Goal: Task Accomplishment & Management: Manage account settings

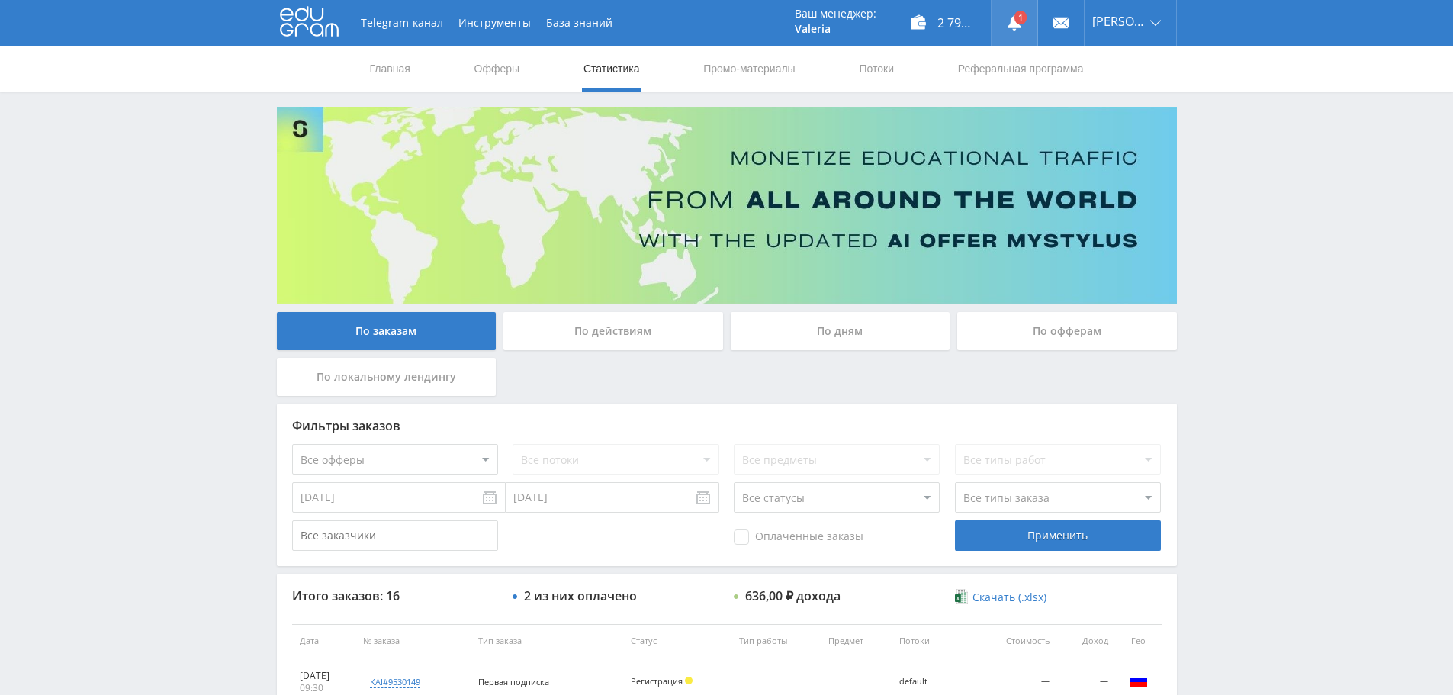
click at [1017, 12] on link at bounding box center [1014, 23] width 46 height 46
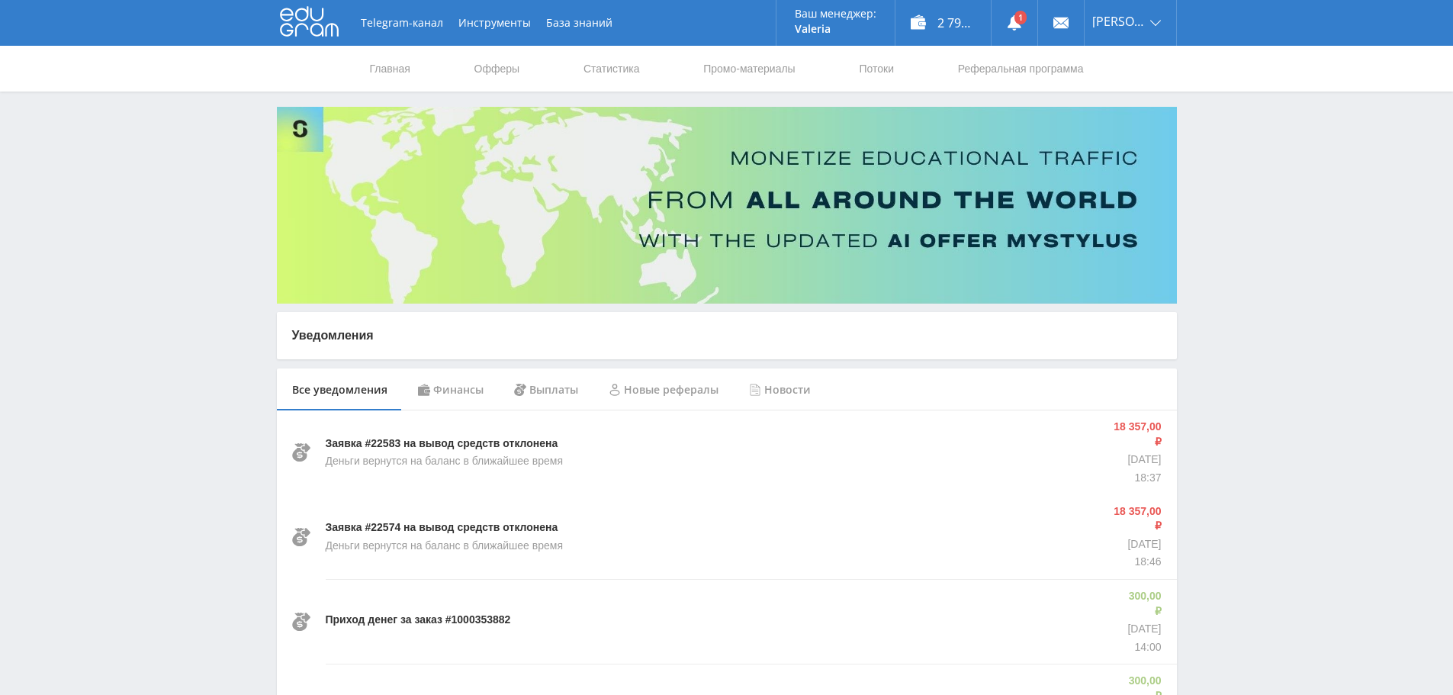
click at [445, 384] on div "Финансы" at bounding box center [451, 389] width 96 height 43
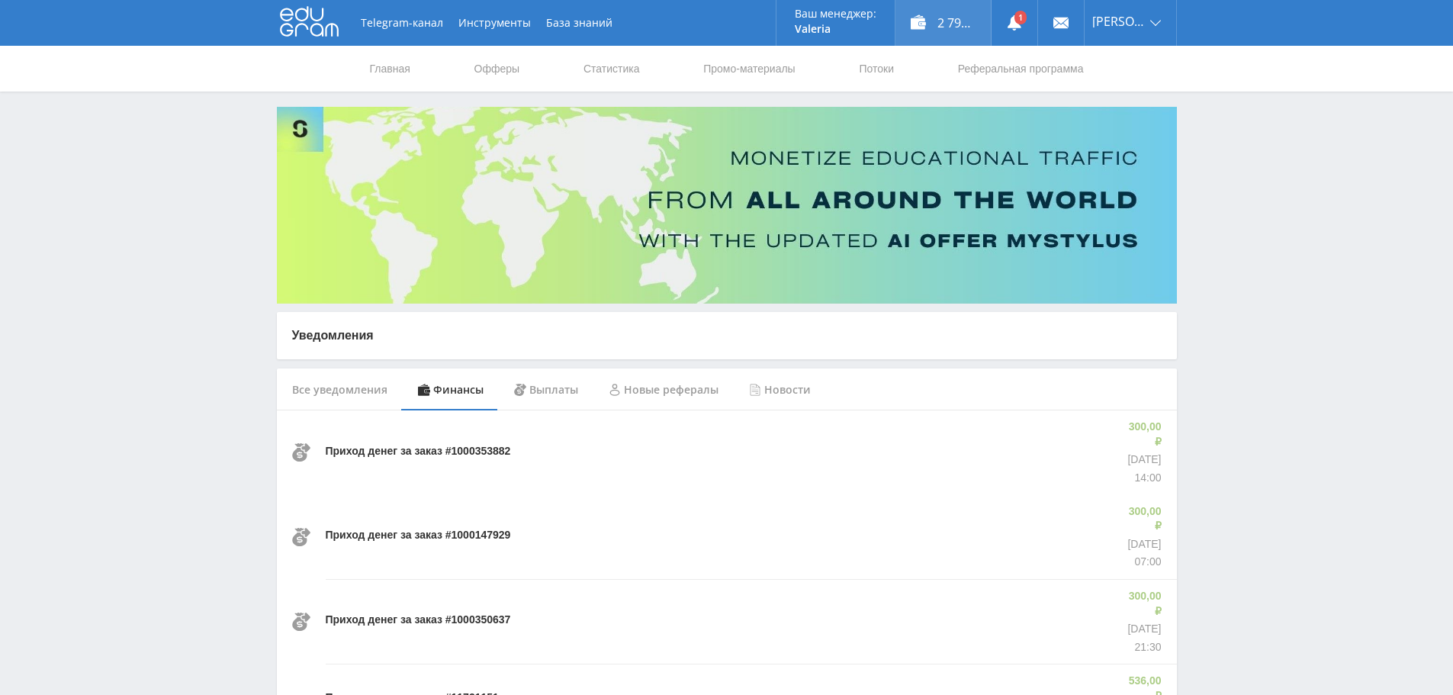
click at [956, 30] on div "2 793,00 ₽" at bounding box center [942, 23] width 95 height 46
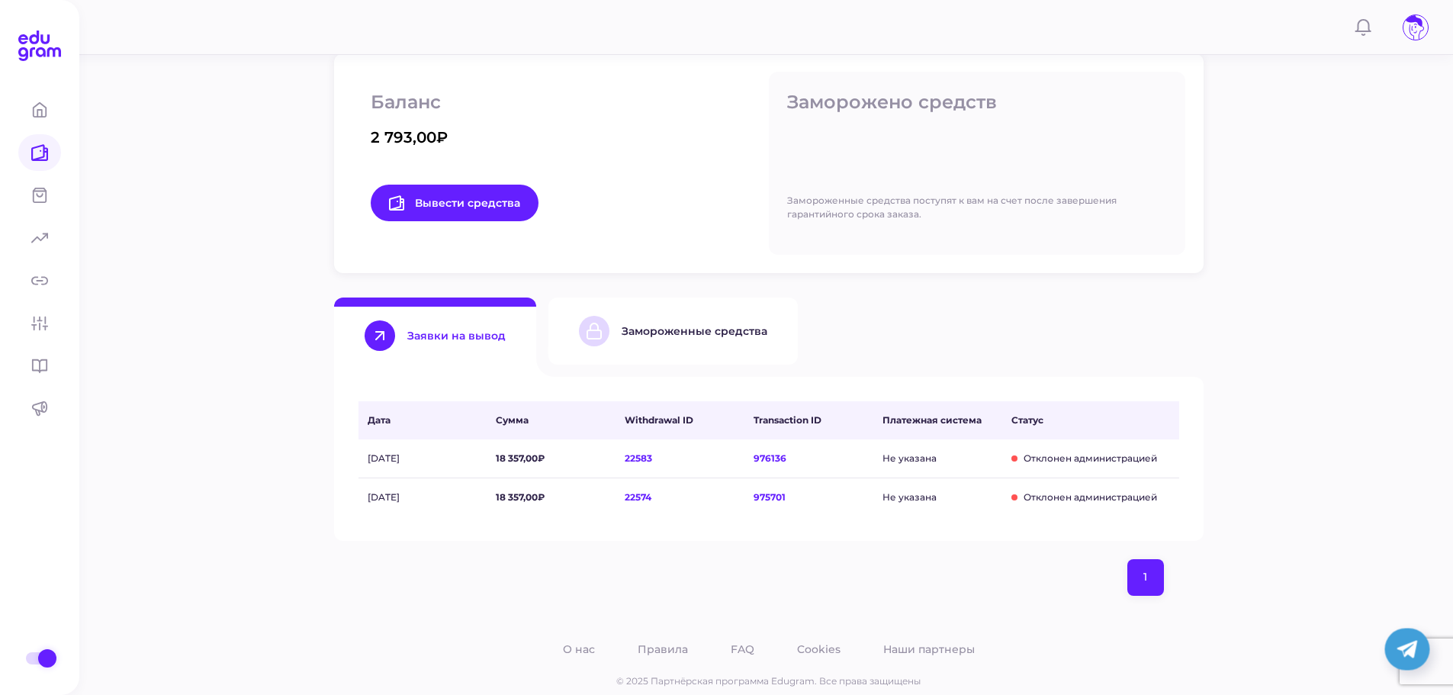
scroll to position [262, 0]
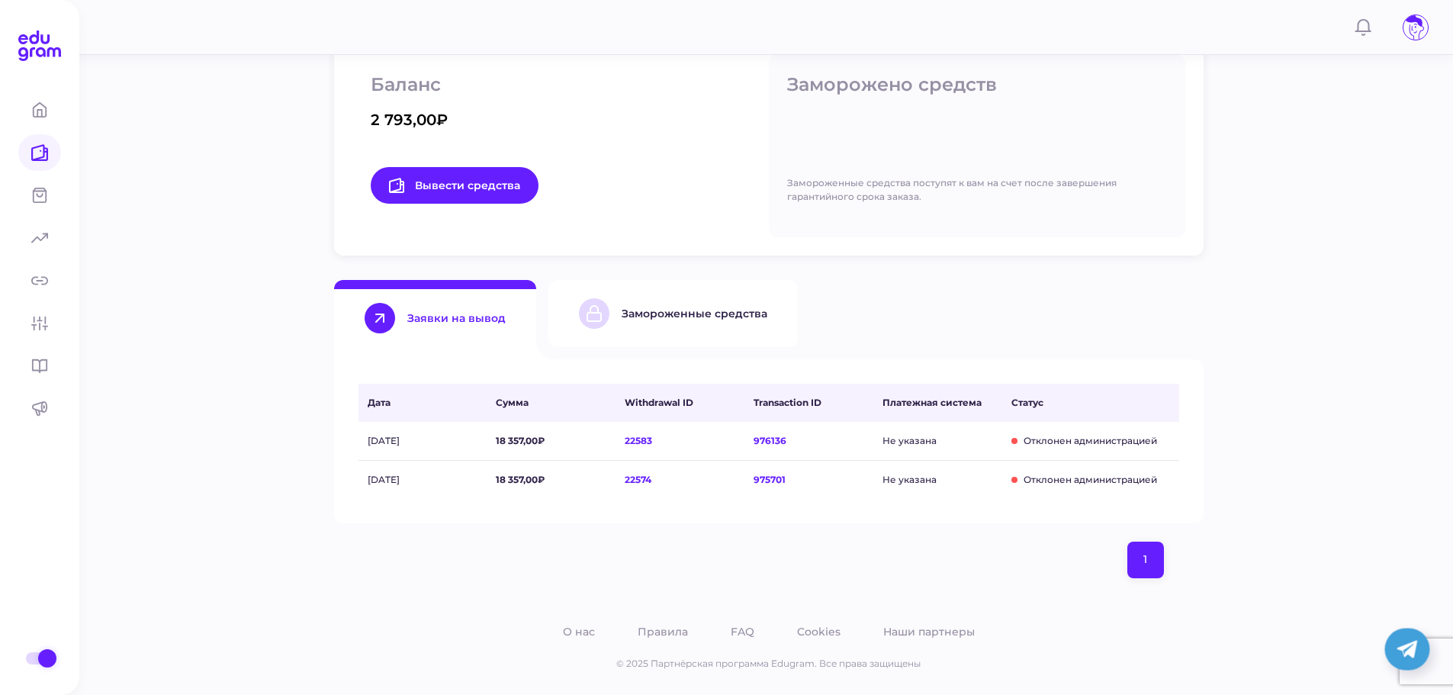
click at [715, 328] on div "Замороженные средства" at bounding box center [673, 313] width 188 height 30
